Goal: Task Accomplishment & Management: Use online tool/utility

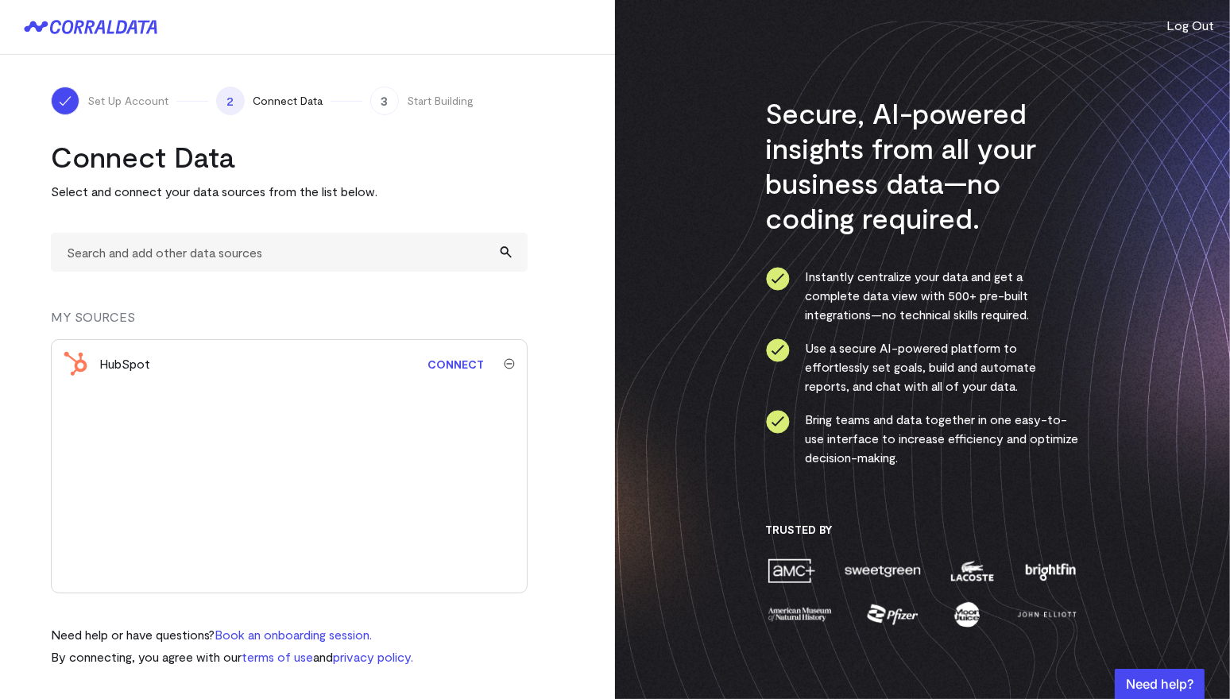
click at [576, 132] on div "Set Up Account 2 Connect Data 3 Start Building Connect Data Select and connect …" at bounding box center [307, 377] width 615 height 644
click at [228, 246] on input "text" at bounding box center [289, 252] width 477 height 39
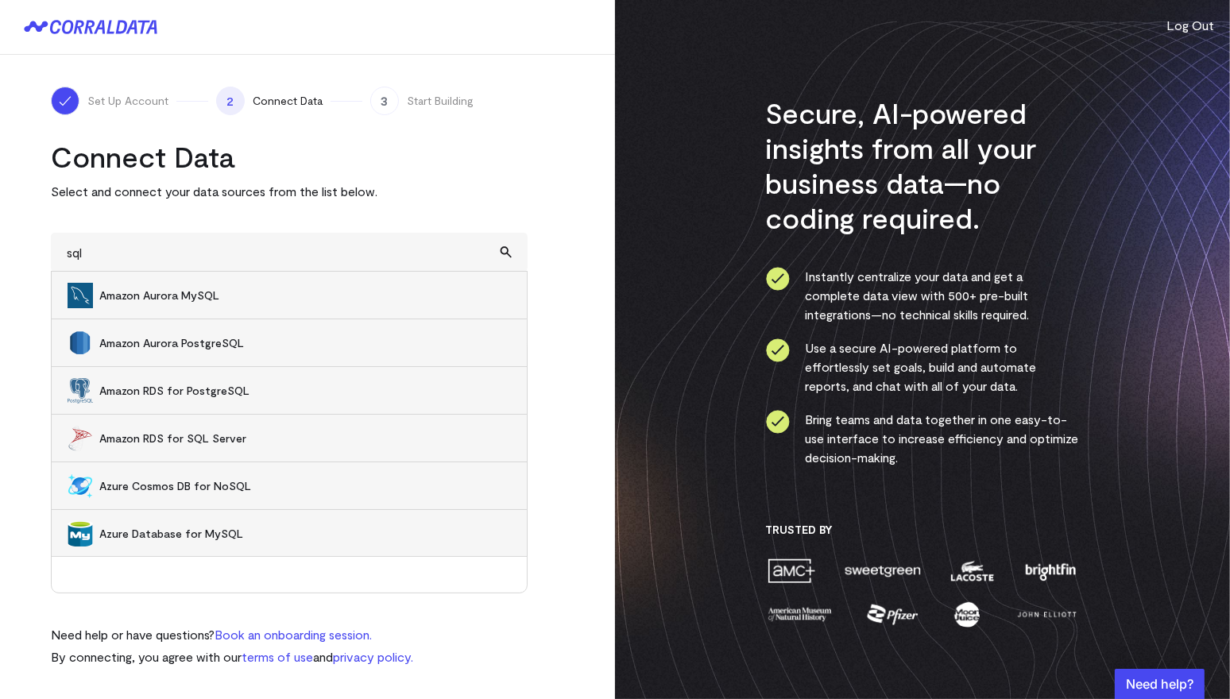
click at [198, 436] on span "Amazon RDS for SQL Server" at bounding box center [305, 439] width 412 height 16
type input "Amazon RDS for SQL Server"
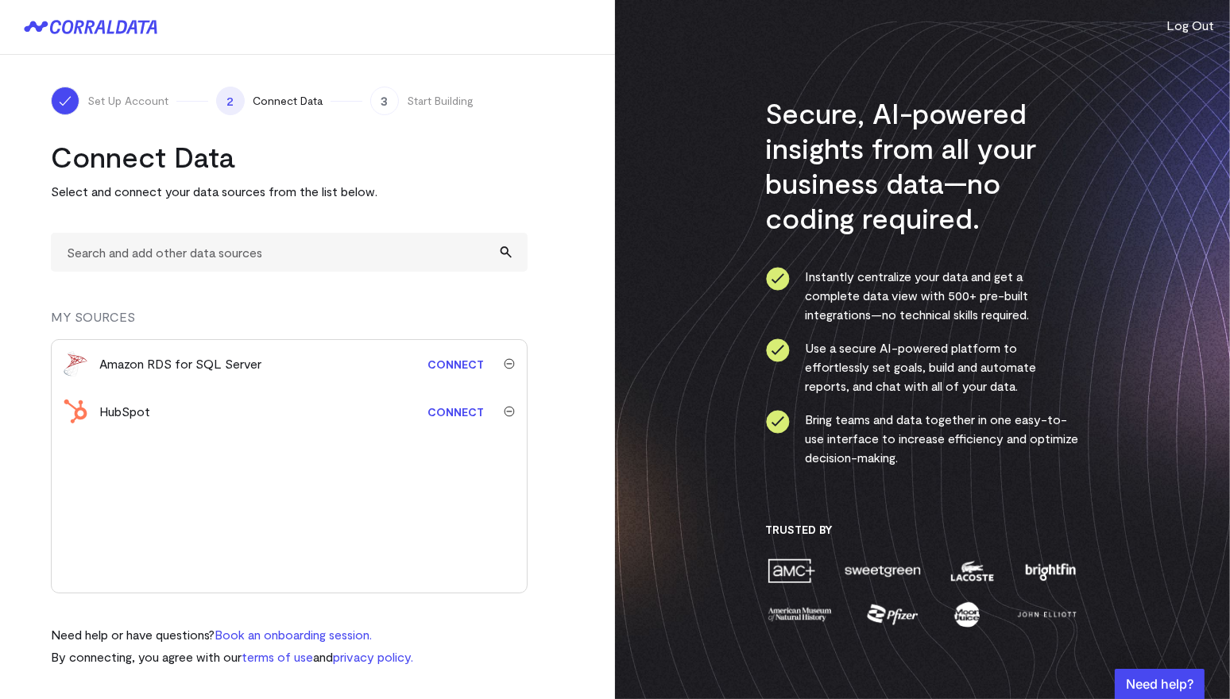
click at [471, 369] on link "Connect" at bounding box center [456, 364] width 72 height 29
click at [277, 255] on input "text" at bounding box center [289, 252] width 477 height 39
click at [458, 362] on link "Connect" at bounding box center [456, 364] width 72 height 29
click at [219, 254] on input "text" at bounding box center [289, 252] width 477 height 39
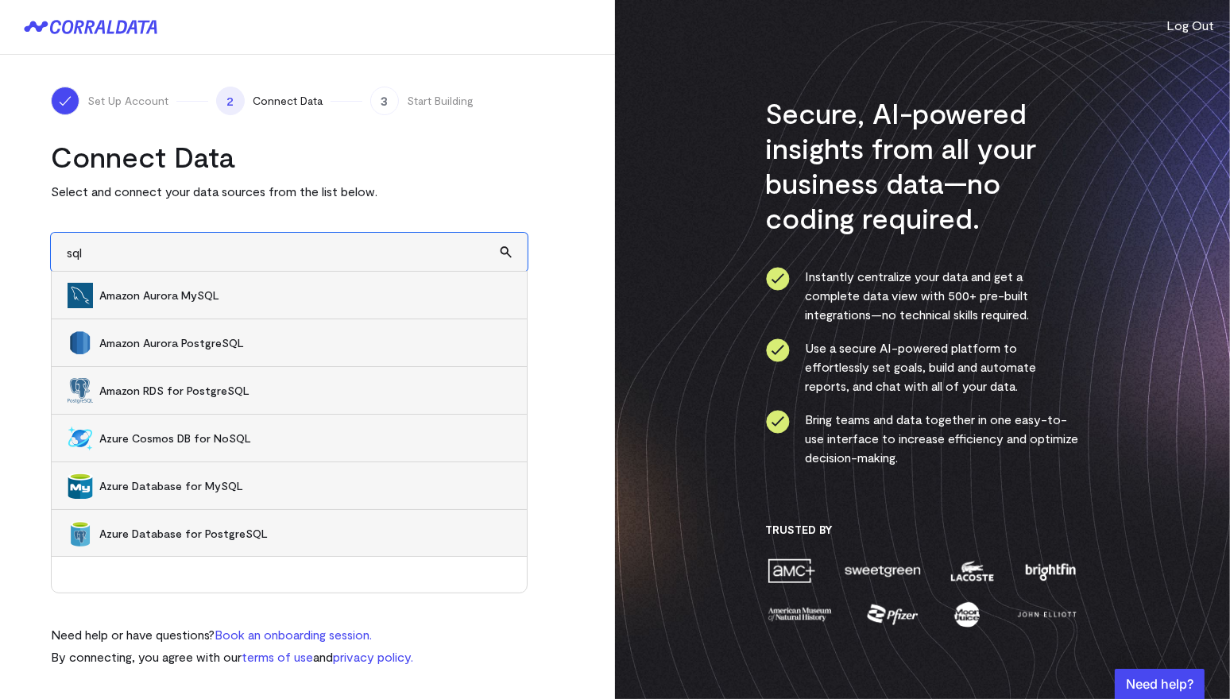
type input "sql"
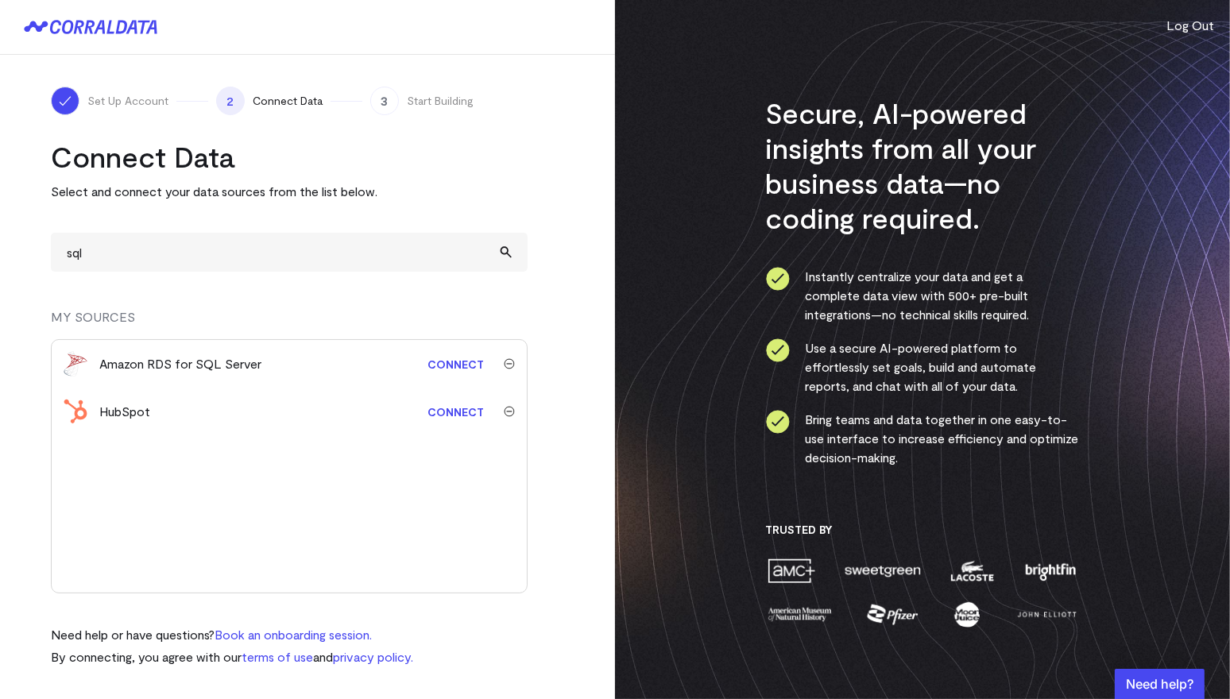
click at [202, 193] on p "Select and connect your data sources from the list below." at bounding box center [289, 191] width 477 height 19
click at [246, 191] on p "Select and connect your data sources from the list below." at bounding box center [289, 191] width 477 height 19
drag, startPoint x: 270, startPoint y: 192, endPoint x: 196, endPoint y: 196, distance: 74.8
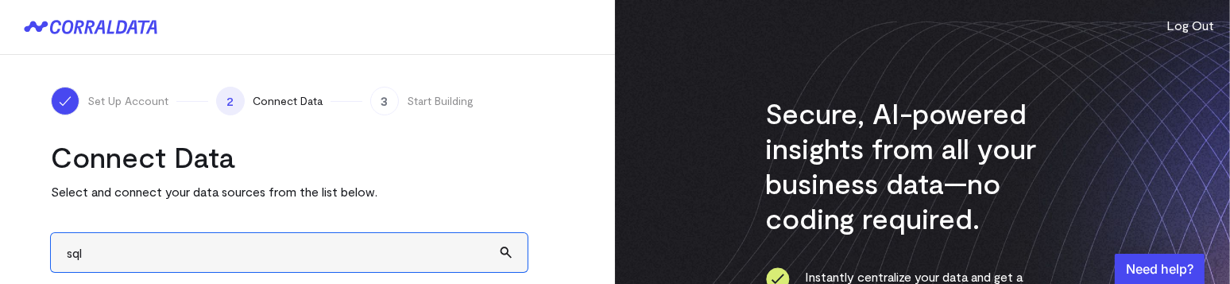
click at [368, 238] on input "sql" at bounding box center [289, 252] width 477 height 39
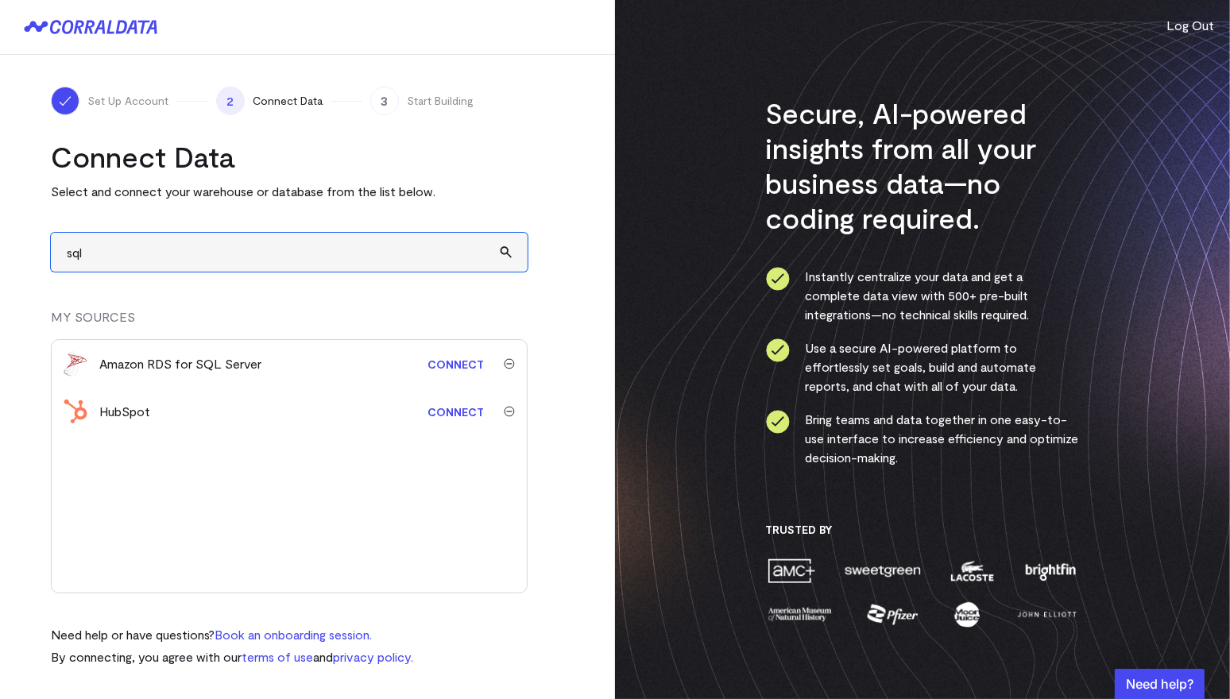
drag, startPoint x: 149, startPoint y: 251, endPoint x: 101, endPoint y: 248, distance: 47.8
click at [106, 248] on input "sql" at bounding box center [289, 252] width 477 height 39
drag, startPoint x: 114, startPoint y: 246, endPoint x: 7, endPoint y: 246, distance: 106.5
click at [7, 246] on div "Set Up Account 2 Connect Data 3 Start Building Connect Data Select and connect …" at bounding box center [307, 377] width 615 height 644
click at [146, 247] on input "text" at bounding box center [289, 252] width 477 height 39
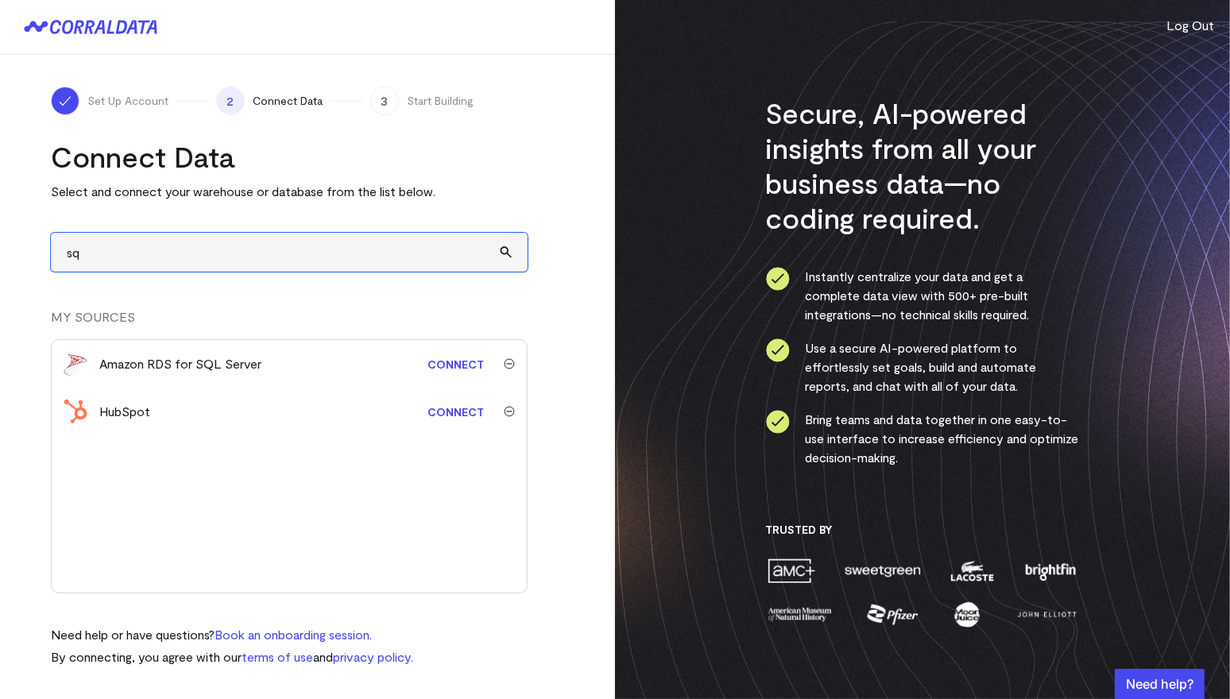
type input "sql"
click at [451, 362] on link "Connect" at bounding box center [456, 364] width 72 height 29
click at [280, 246] on input "text" at bounding box center [289, 252] width 477 height 39
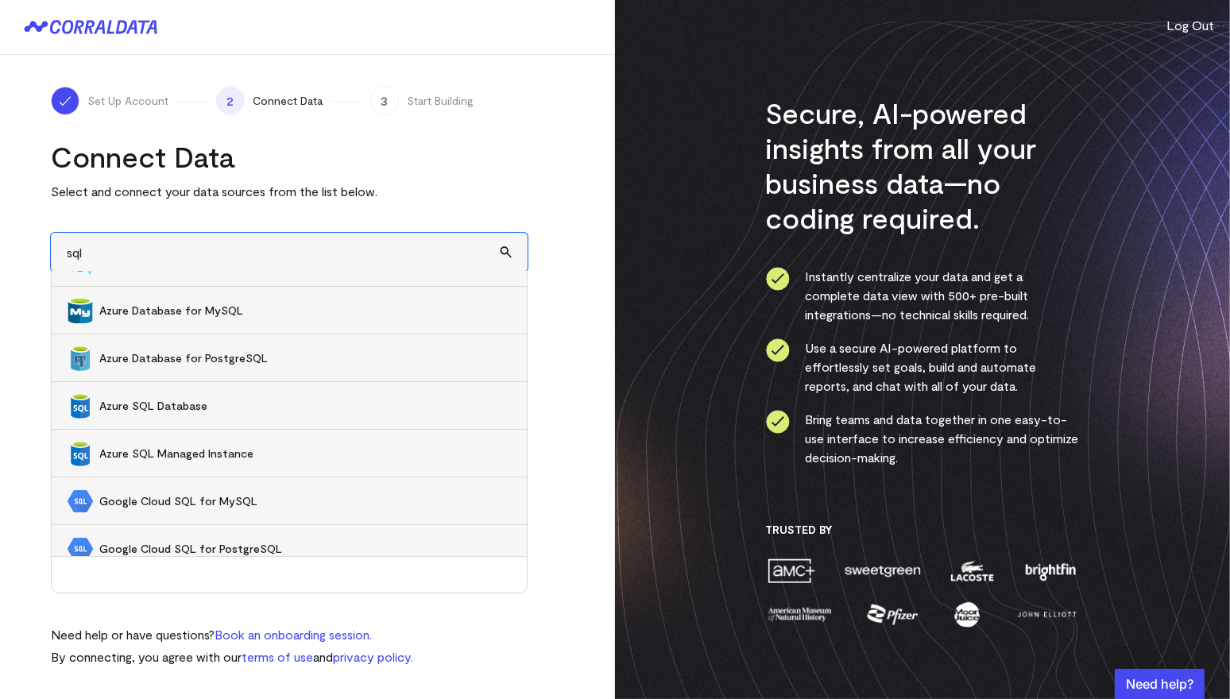
scroll to position [176, 0]
click at [170, 403] on span "Azure SQL Database" at bounding box center [305, 405] width 412 height 16
type input "Azure SQL Database"
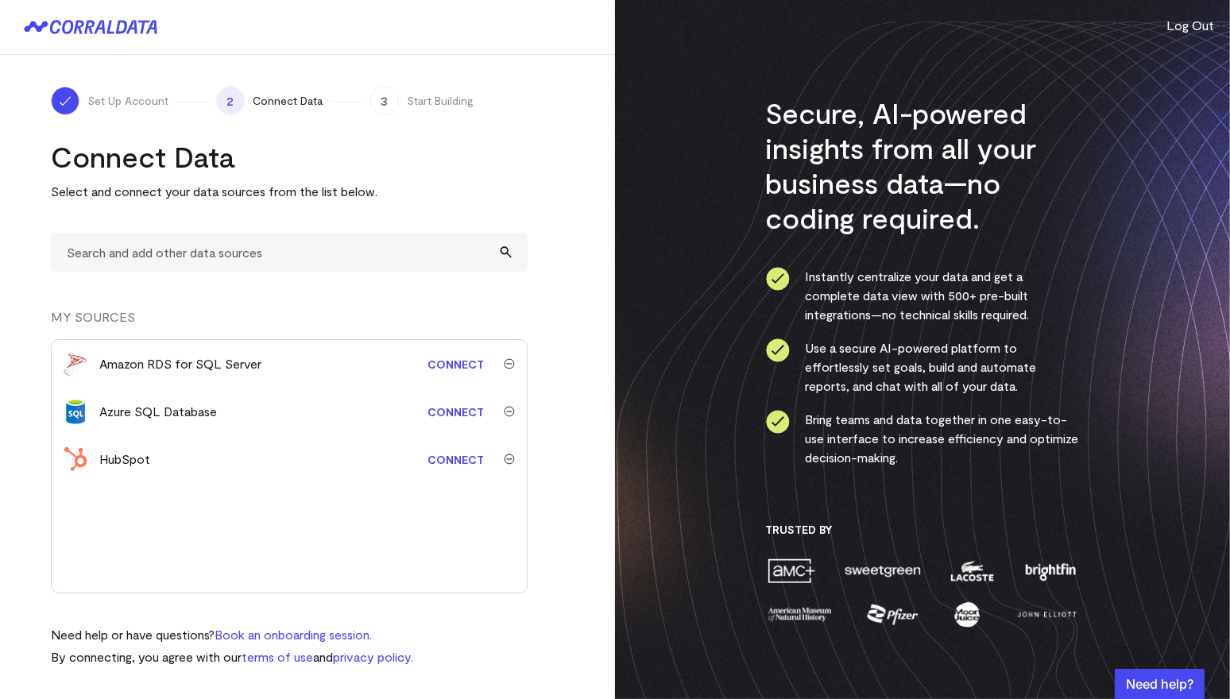
click at [459, 417] on link "Connect" at bounding box center [456, 411] width 72 height 29
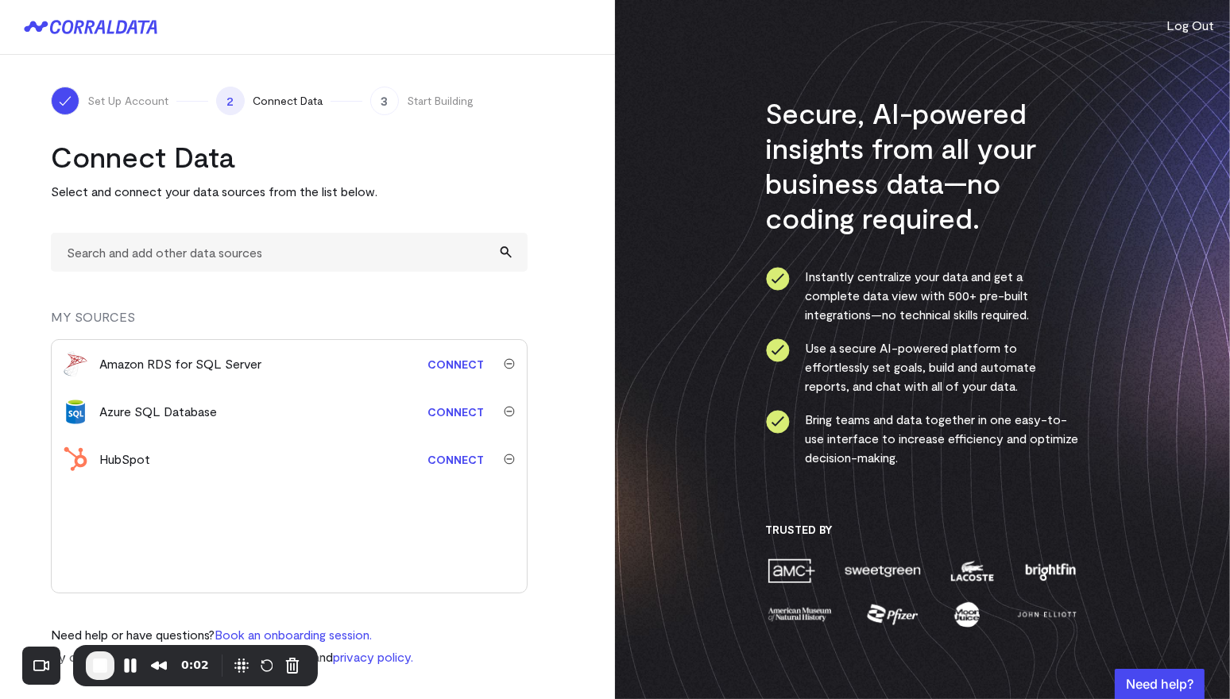
click at [450, 358] on link "Connect" at bounding box center [456, 364] width 72 height 29
click at [509, 362] on img "submit" at bounding box center [509, 363] width 11 height 11
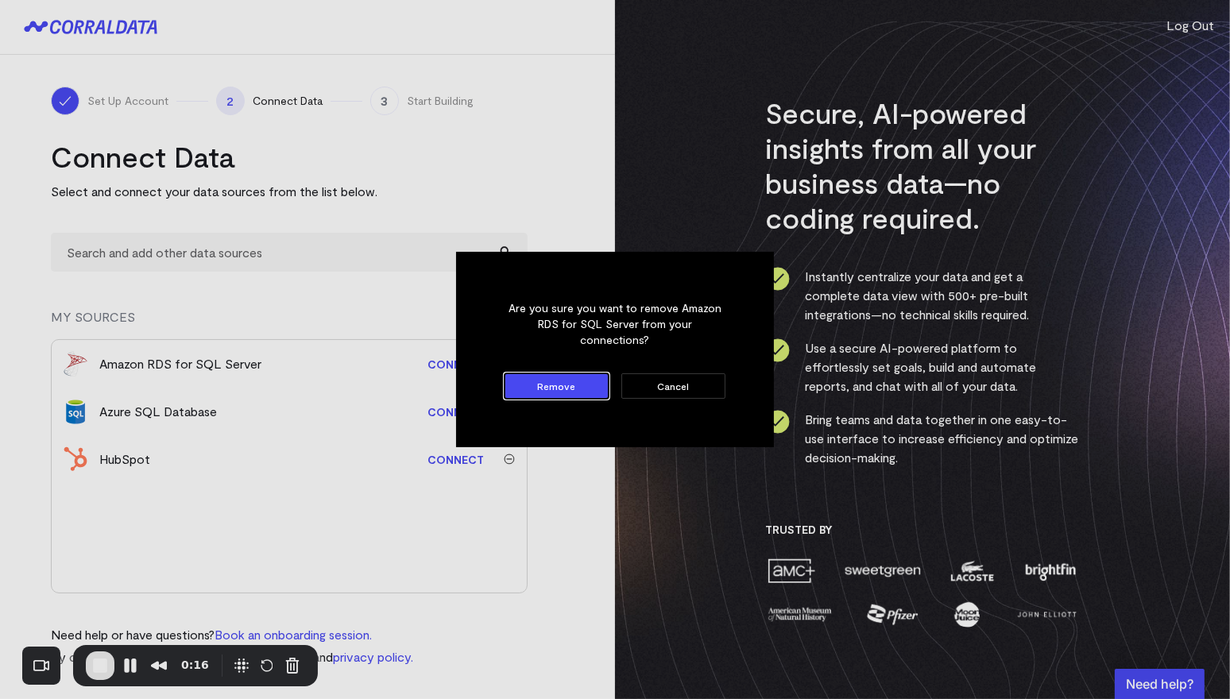
click at [556, 382] on button "Remove" at bounding box center [557, 386] width 104 height 25
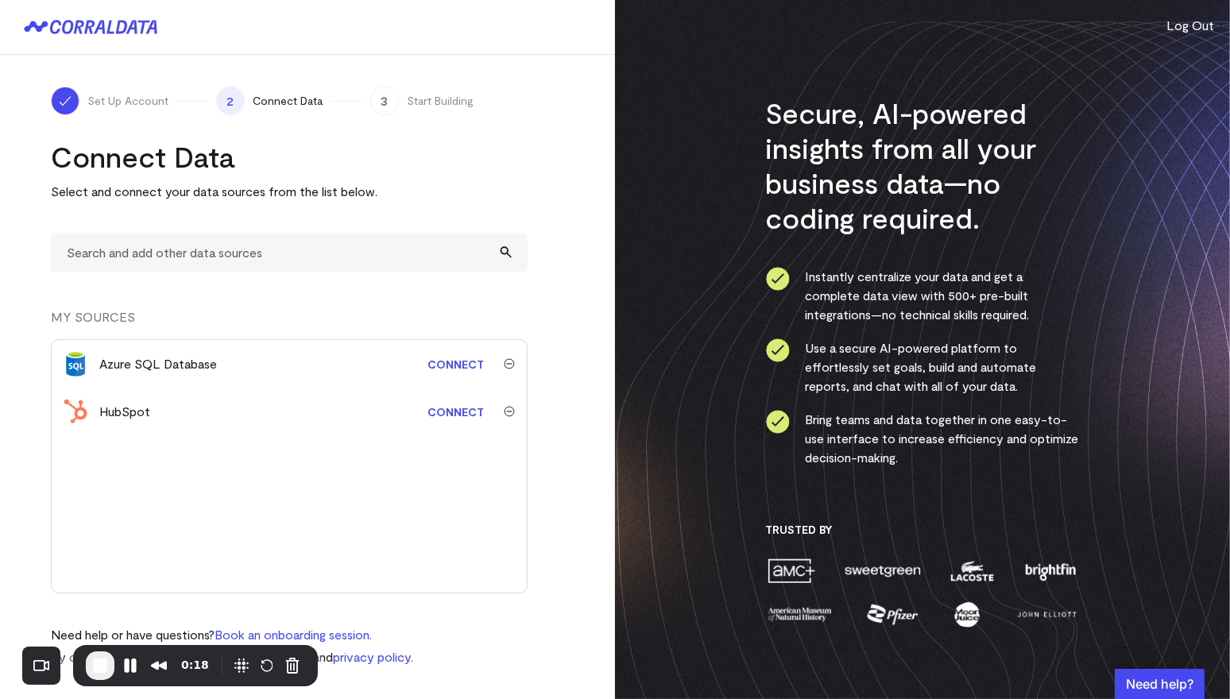
click at [508, 361] on img "submit" at bounding box center [509, 363] width 11 height 11
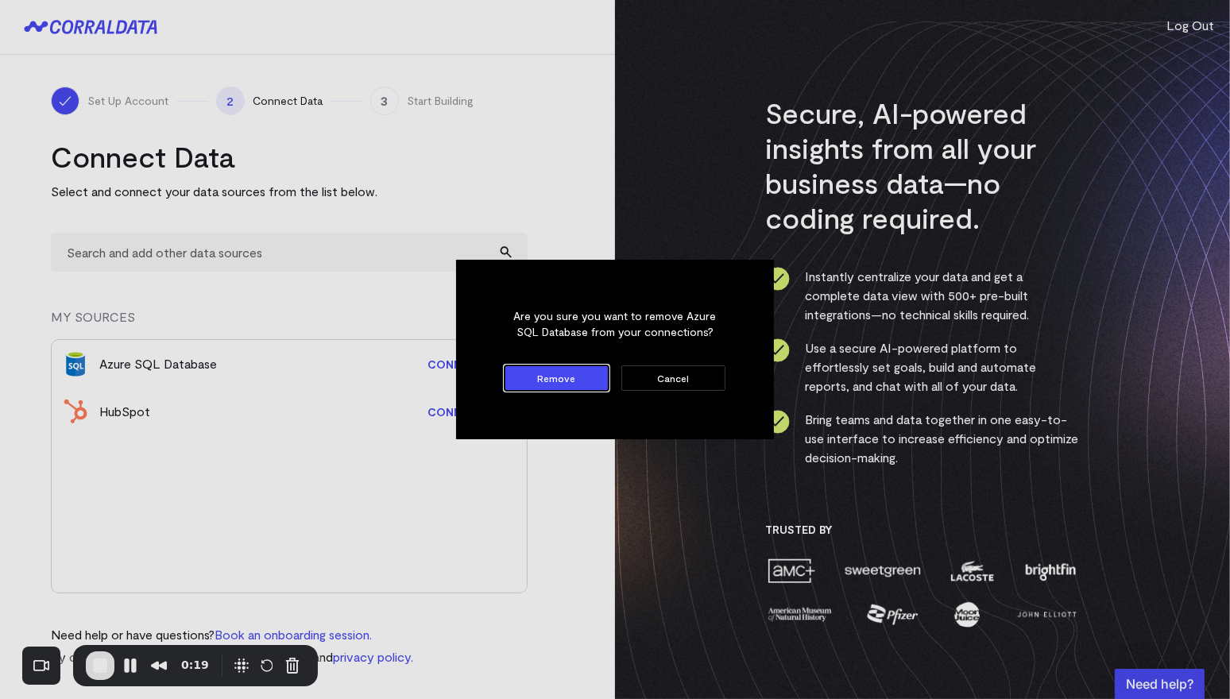
click at [553, 379] on button "Remove" at bounding box center [557, 378] width 104 height 25
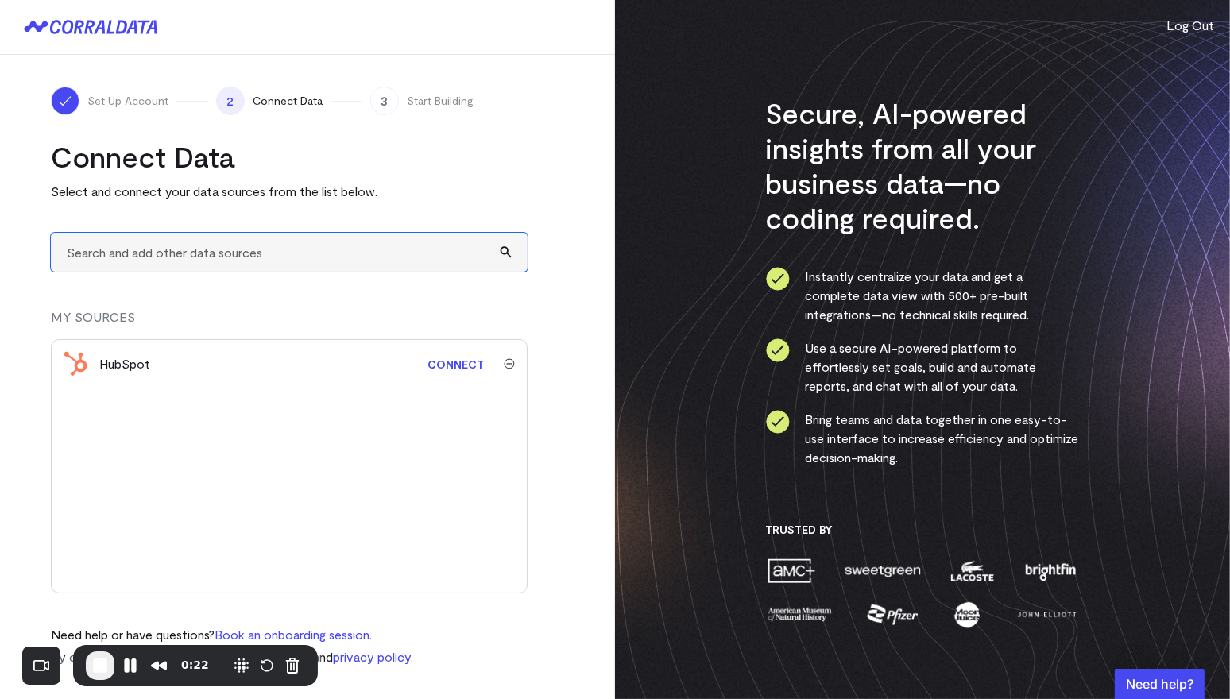
click at [385, 254] on input "text" at bounding box center [289, 252] width 477 height 39
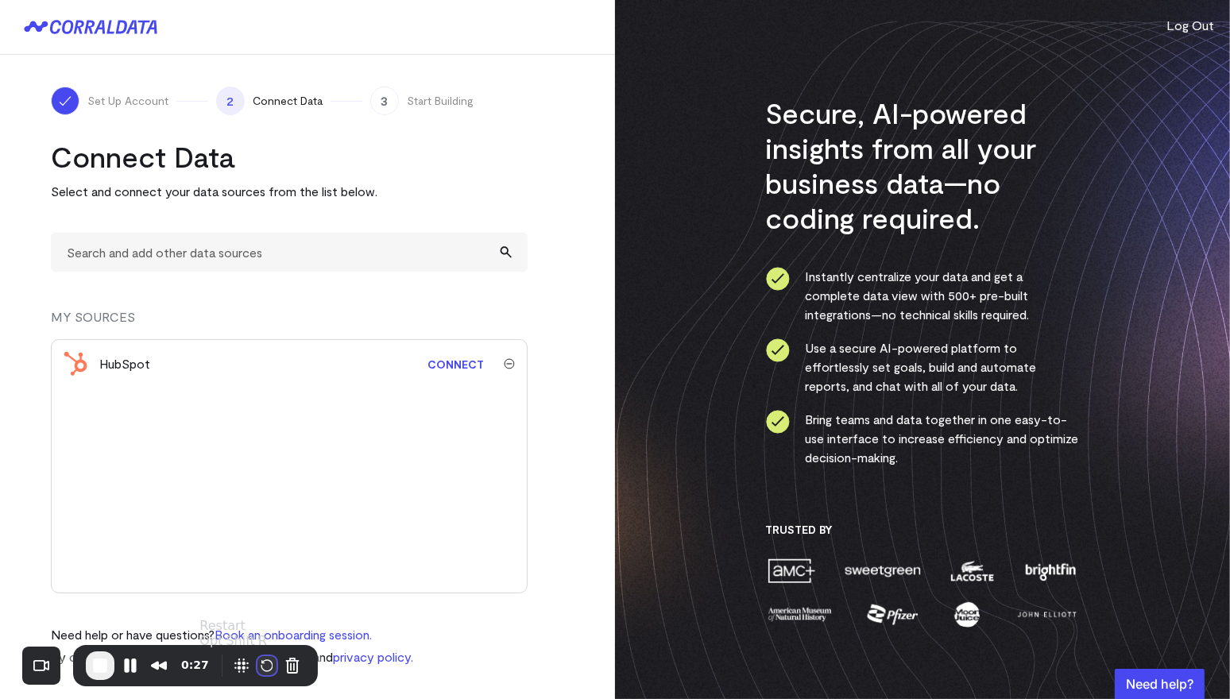
click at [263, 667] on button "Restart Recording" at bounding box center [267, 665] width 19 height 19
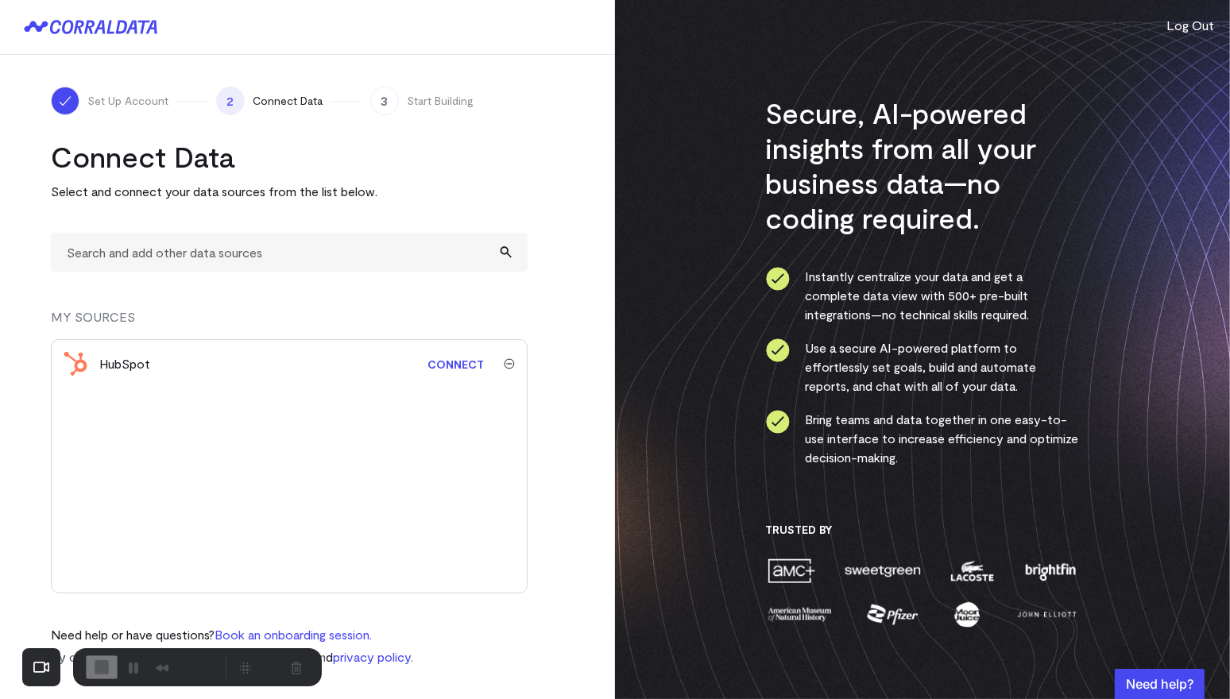
click at [281, 257] on input "text" at bounding box center [289, 252] width 477 height 39
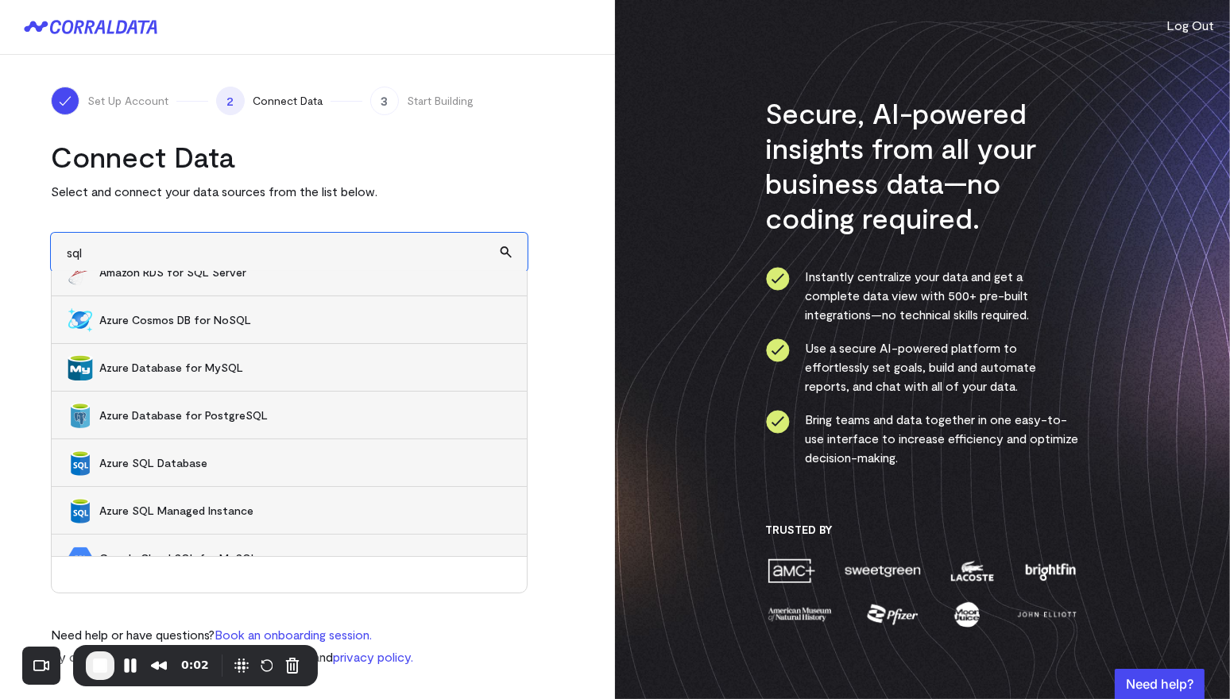
scroll to position [177, 0]
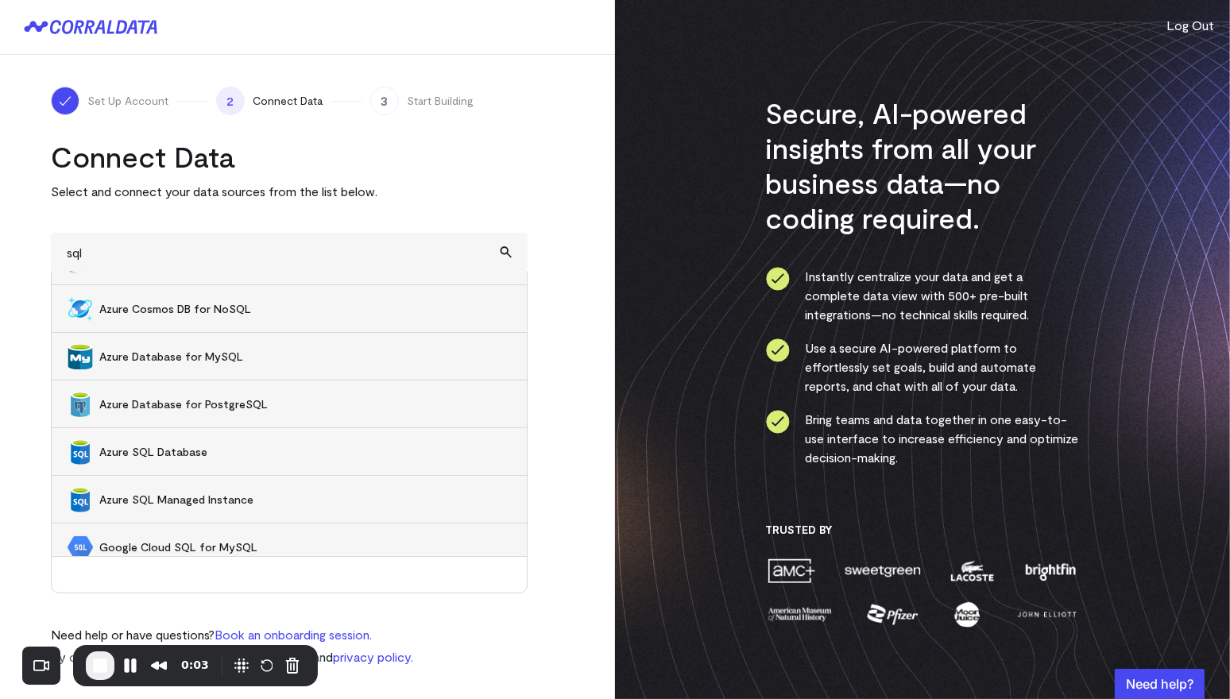
click at [155, 447] on span "Azure SQL Database" at bounding box center [305, 452] width 412 height 16
type input "Azure SQL Database"
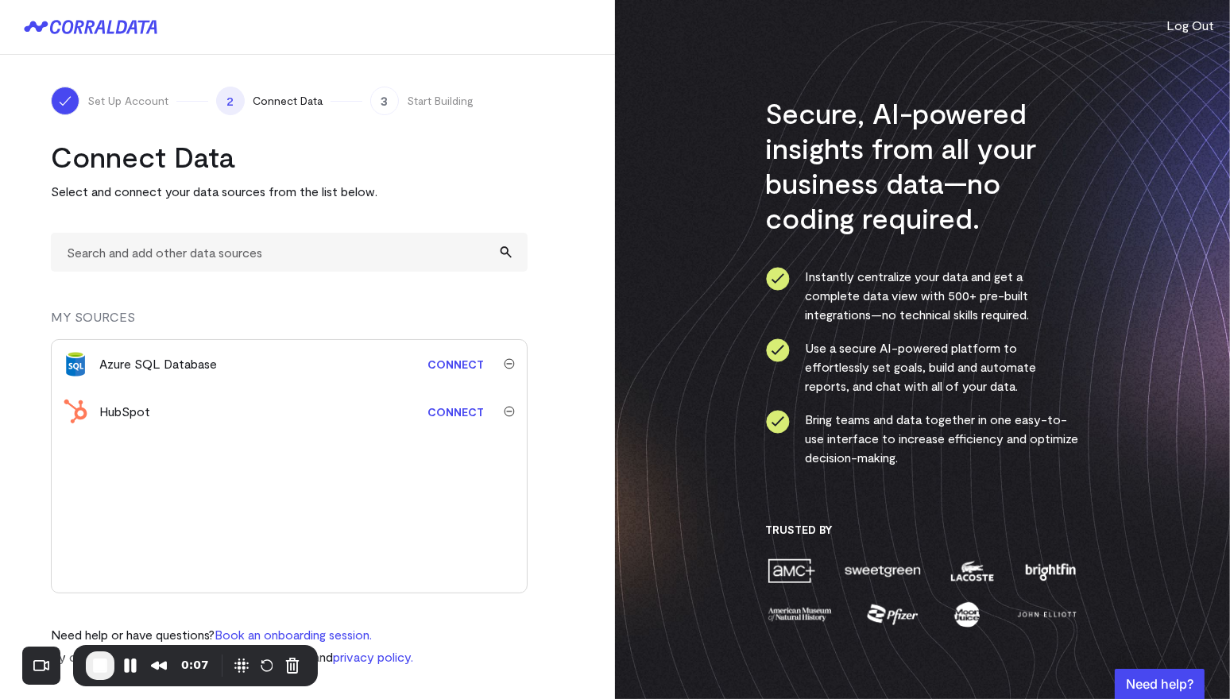
click at [455, 368] on link "Connect" at bounding box center [456, 364] width 72 height 29
click at [168, 258] on input "text" at bounding box center [289, 252] width 477 height 39
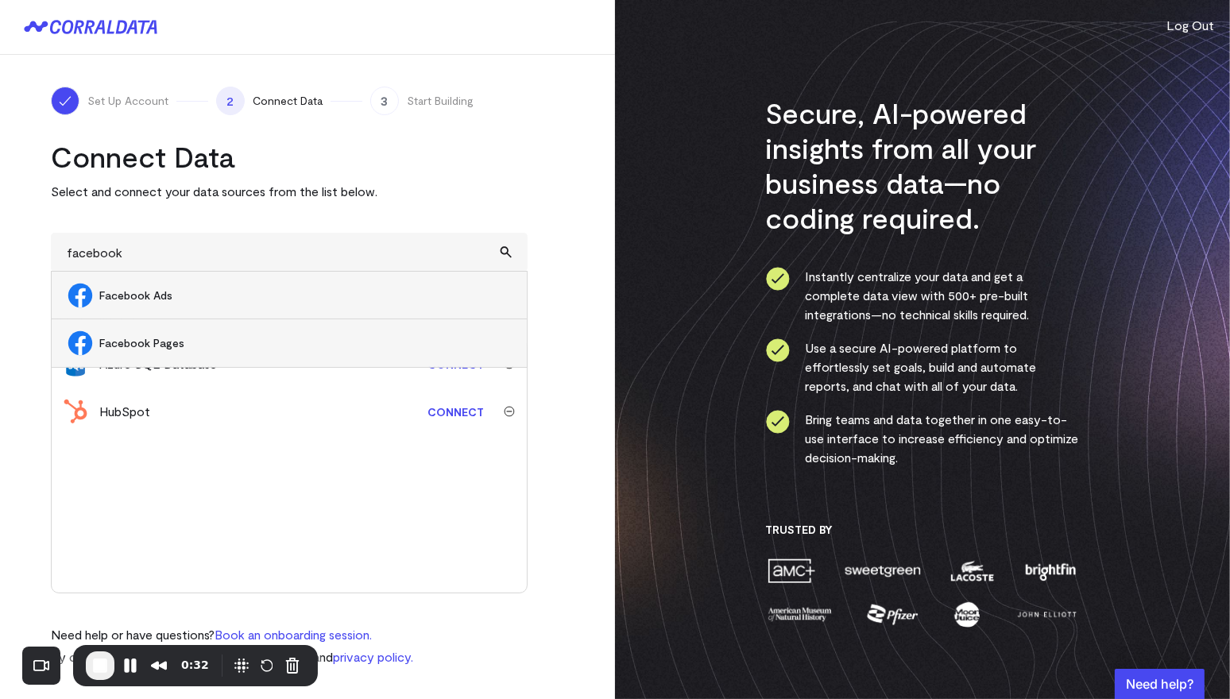
click at [147, 292] on span "Facebook Ads" at bounding box center [305, 296] width 412 height 16
type input "Facebook Ads"
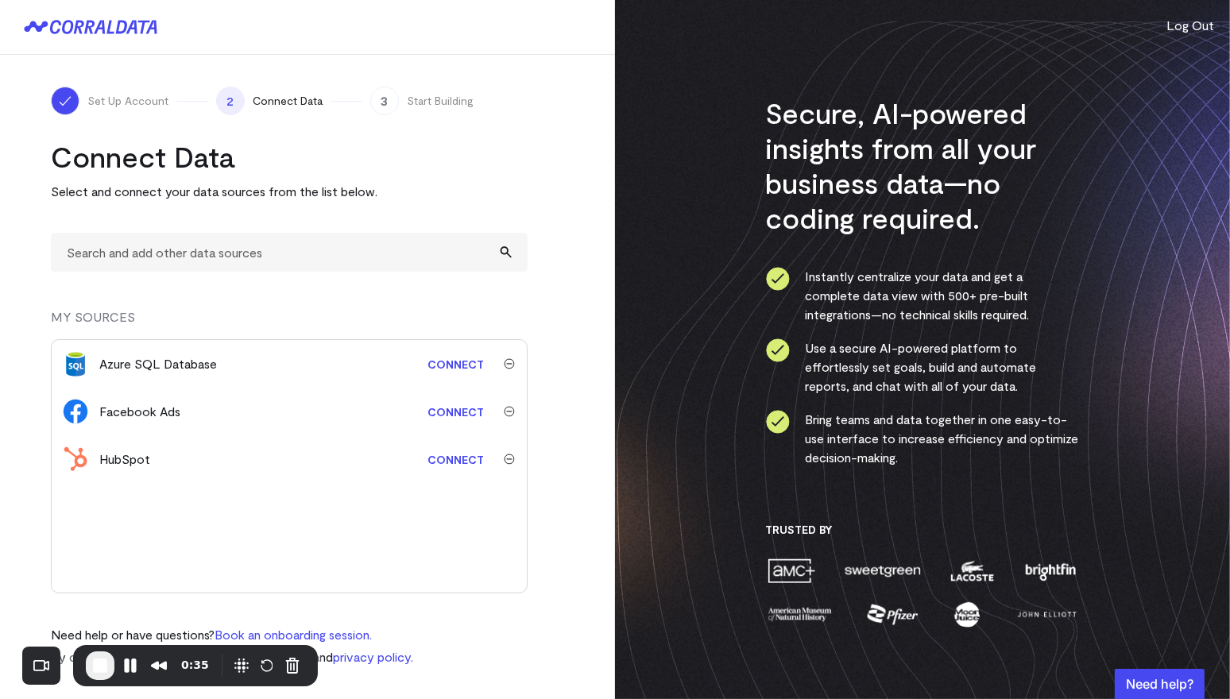
click at [463, 413] on link "Connect" at bounding box center [456, 411] width 72 height 29
click at [300, 254] on input "text" at bounding box center [289, 252] width 477 height 39
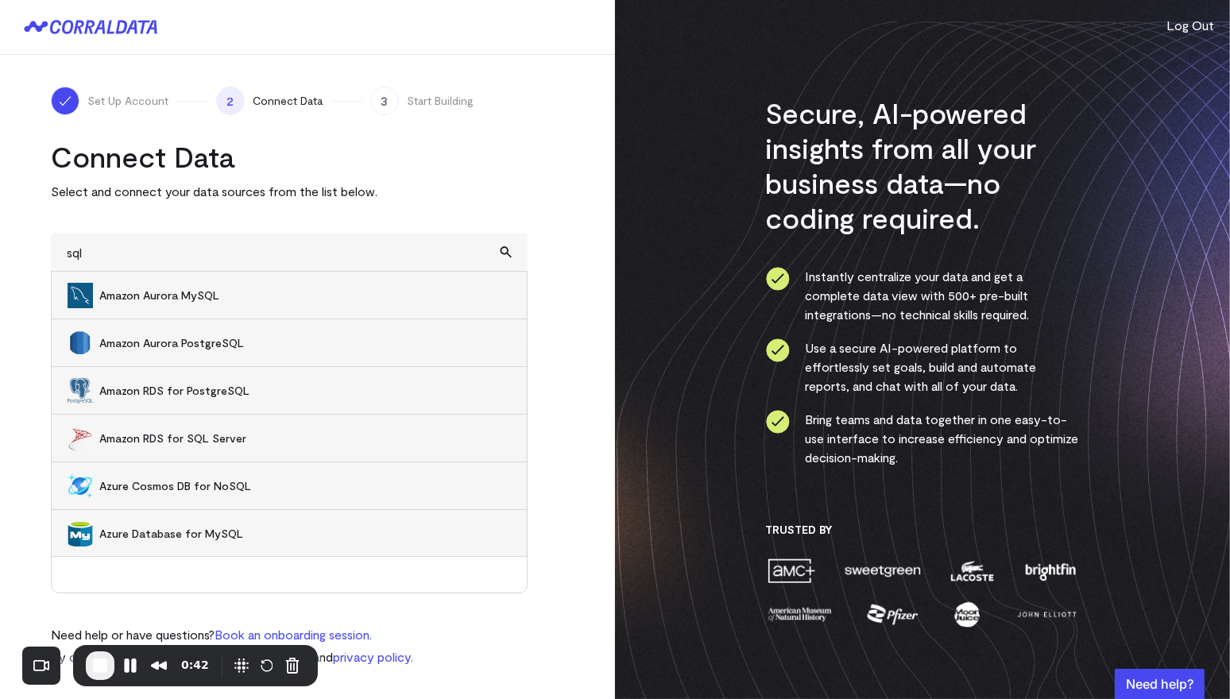
click at [165, 385] on span "Amazon RDS for PostgreSQL" at bounding box center [305, 391] width 412 height 16
type input "Amazon RDS for PostgreSQL"
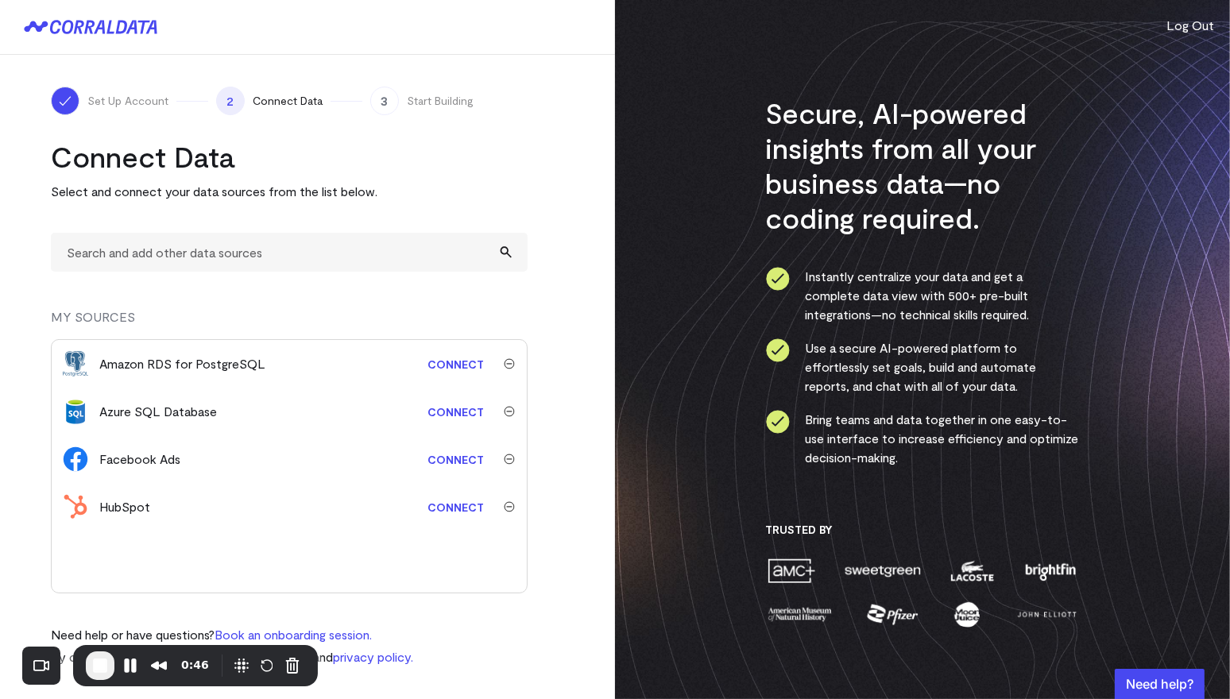
click at [462, 364] on link "Connect" at bounding box center [456, 364] width 72 height 29
